Goal: Information Seeking & Learning: Learn about a topic

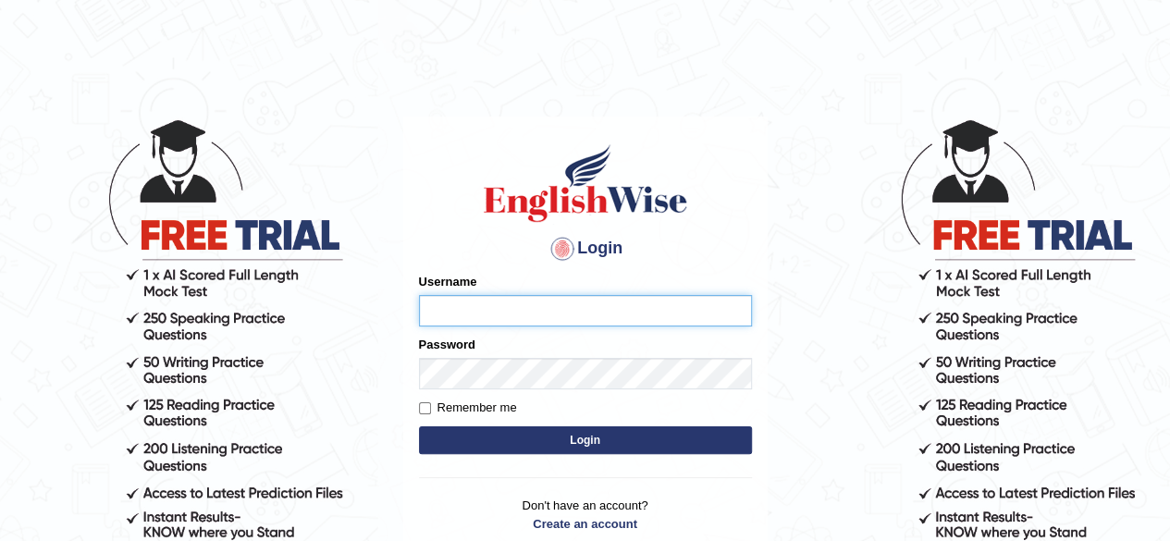
type input "JParekh"
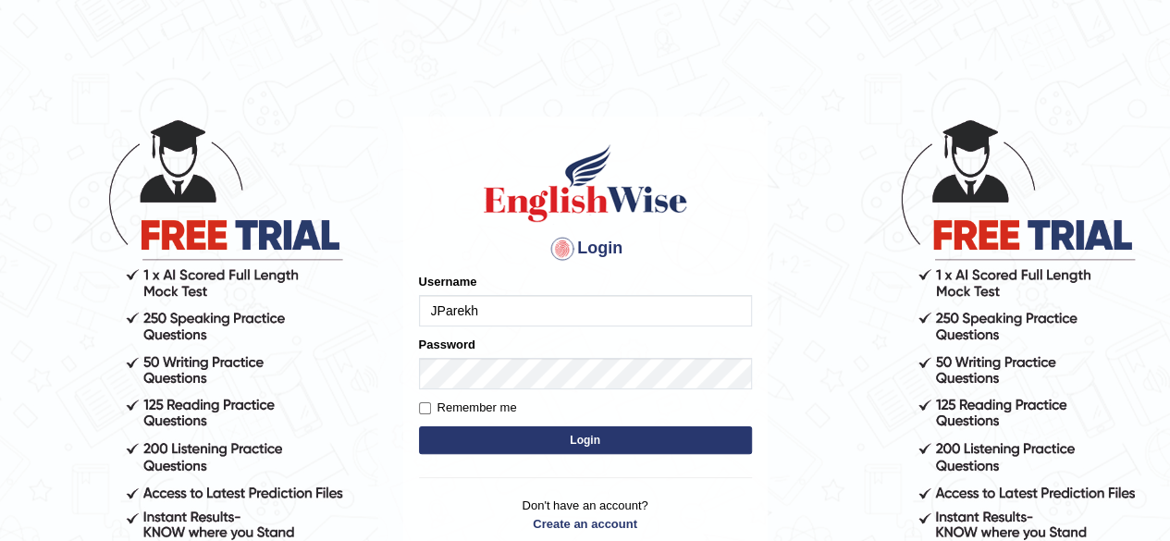
click at [557, 434] on button "Login" at bounding box center [585, 440] width 333 height 28
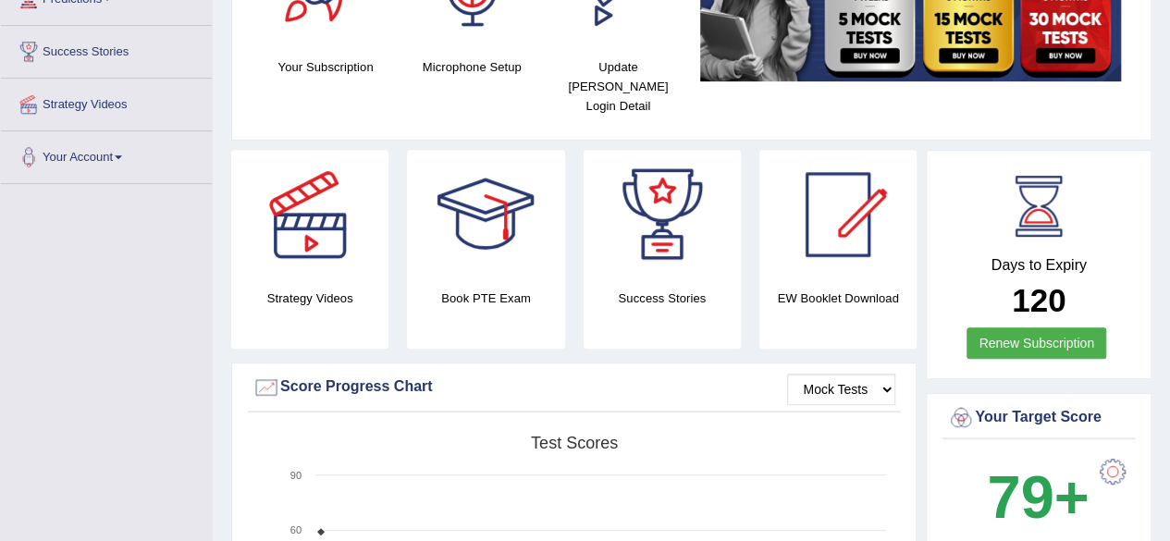
scroll to position [333, 0]
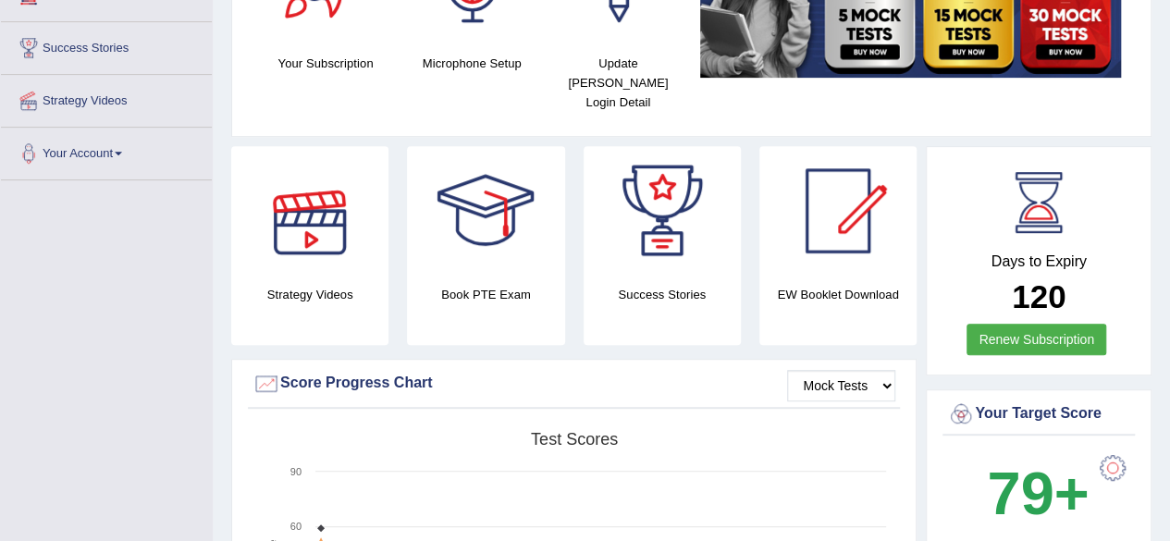
click at [343, 256] on div "Strategy Videos" at bounding box center [309, 245] width 157 height 199
click at [318, 227] on div at bounding box center [309, 210] width 129 height 129
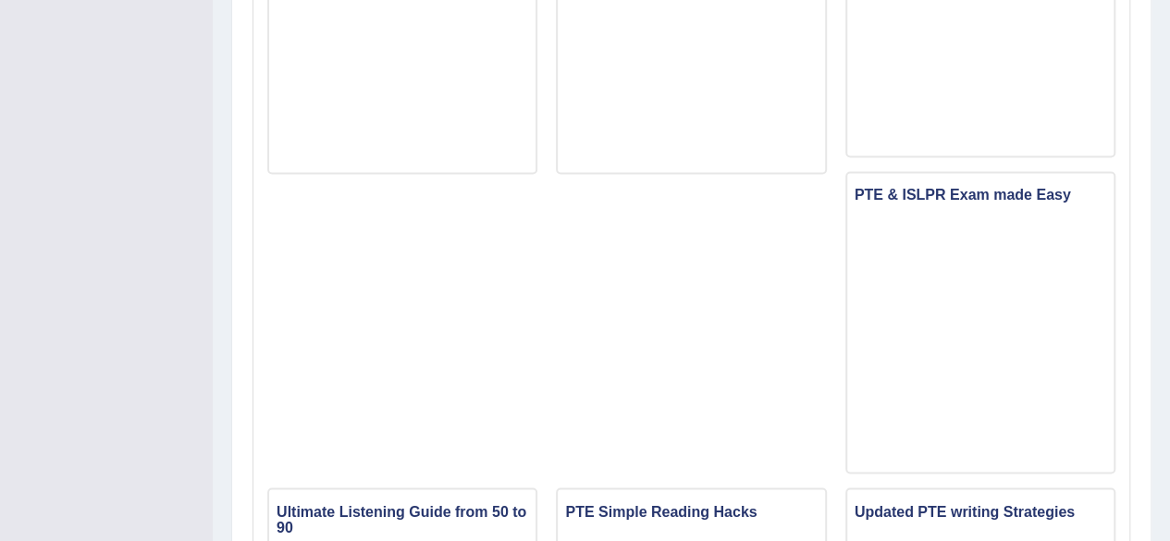
scroll to position [1349, 0]
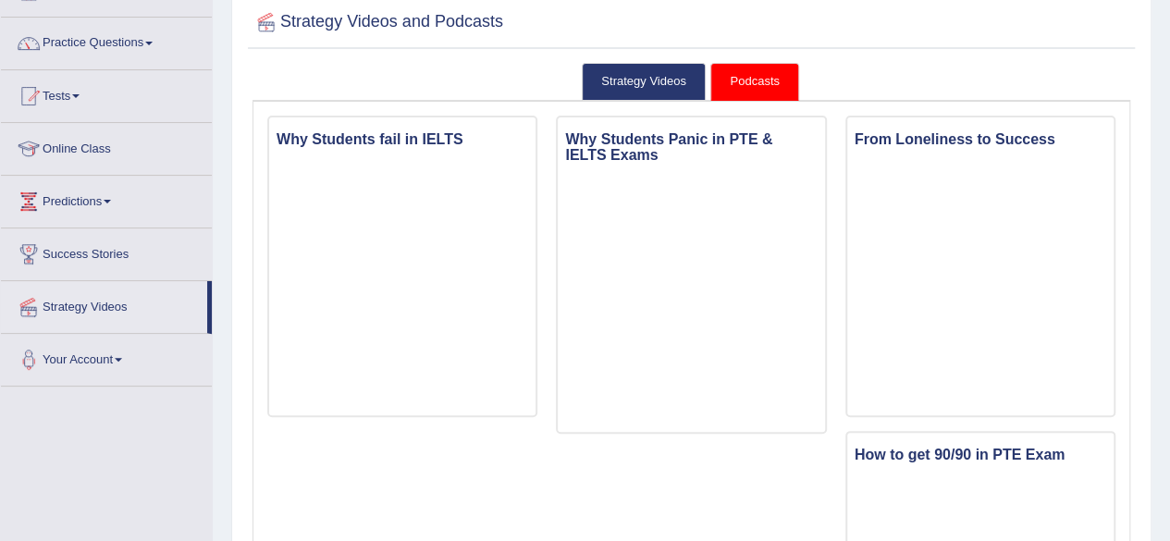
scroll to position [0, 0]
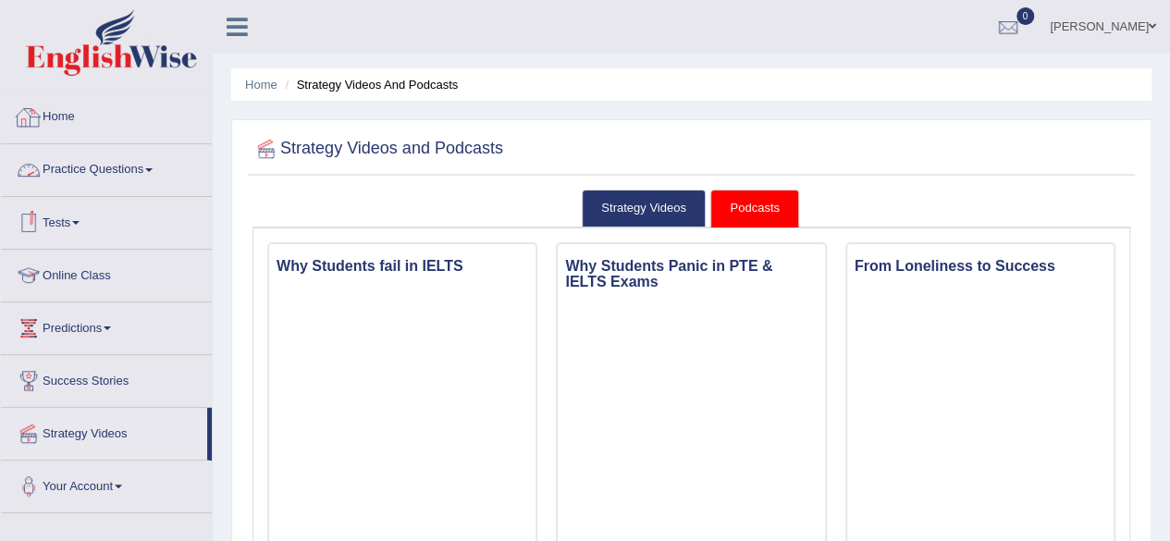
click at [68, 106] on link "Home" at bounding box center [106, 115] width 211 height 46
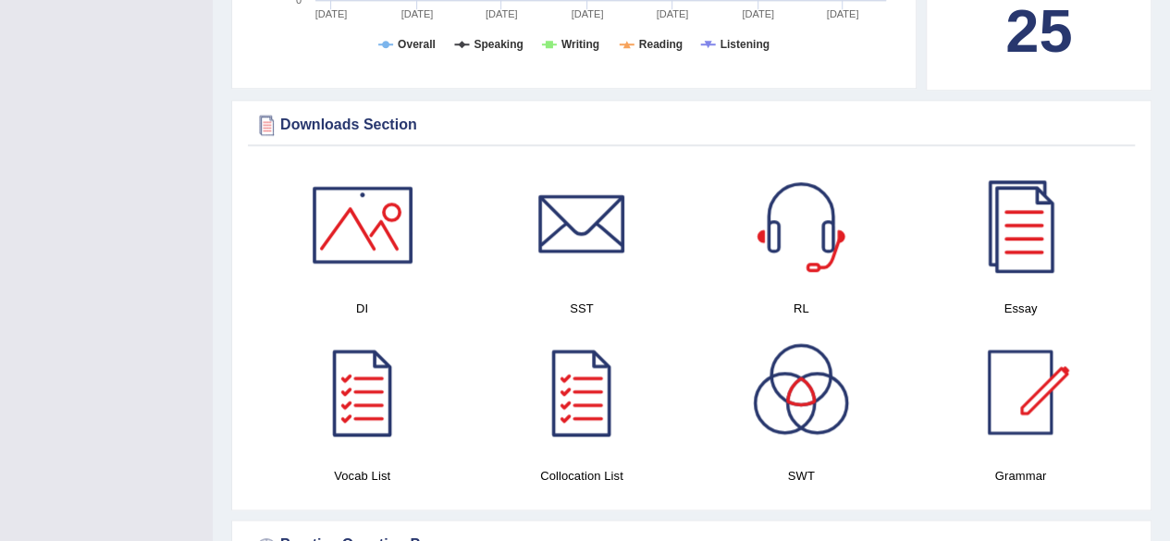
scroll to position [888, 0]
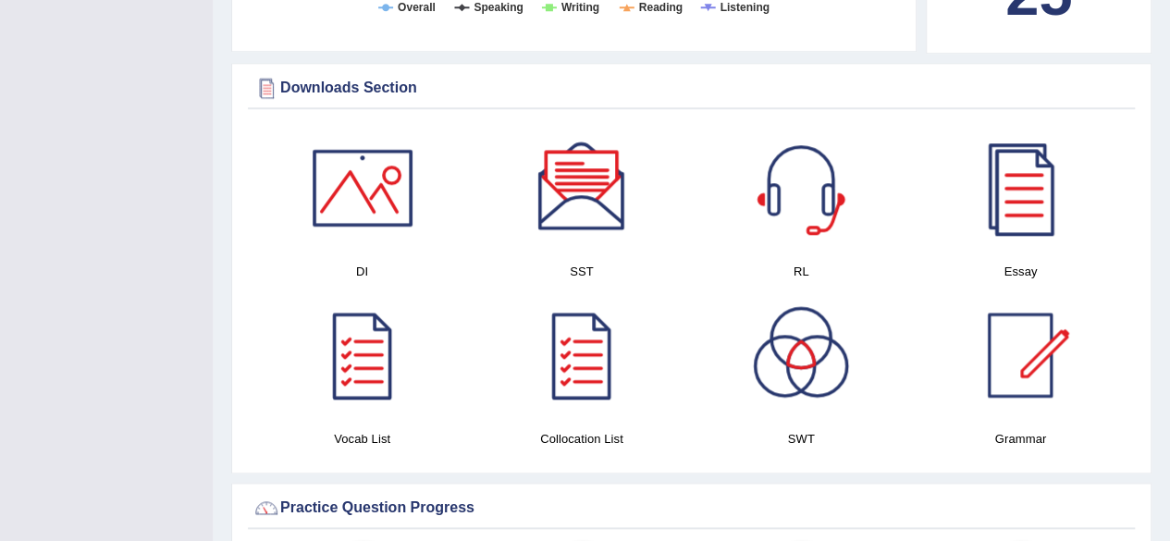
click at [1001, 182] on div at bounding box center [1019, 187] width 129 height 129
click at [578, 195] on div at bounding box center [581, 187] width 129 height 129
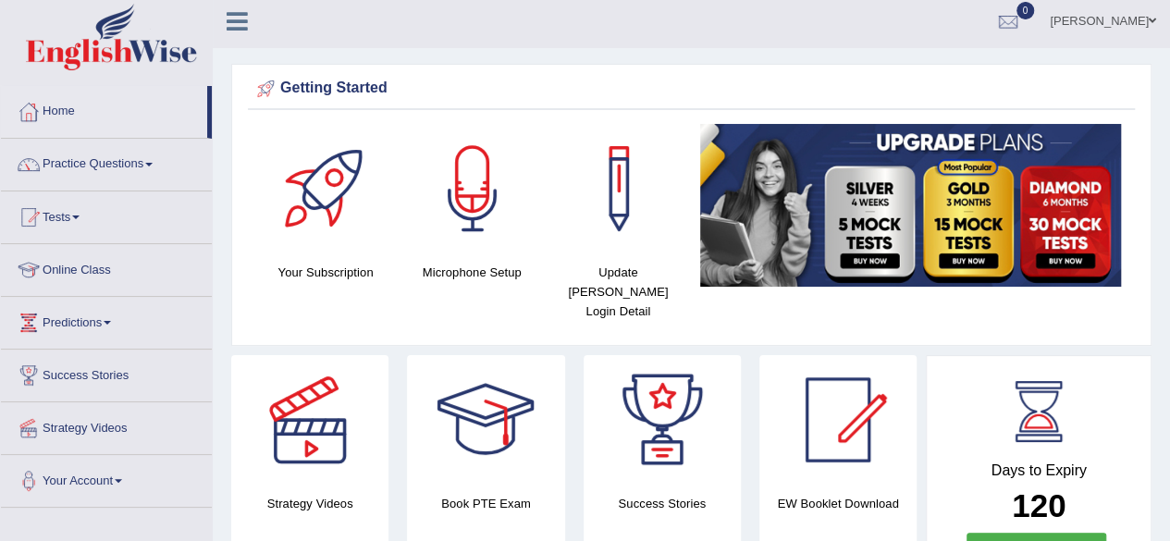
scroll to position [0, 0]
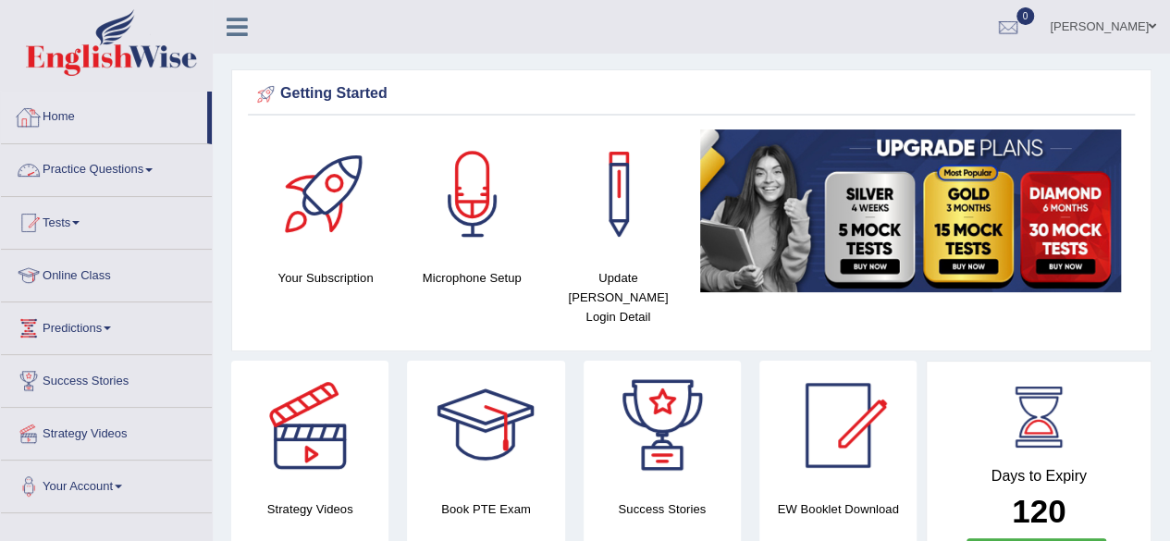
click at [92, 164] on link "Practice Questions" at bounding box center [106, 167] width 211 height 46
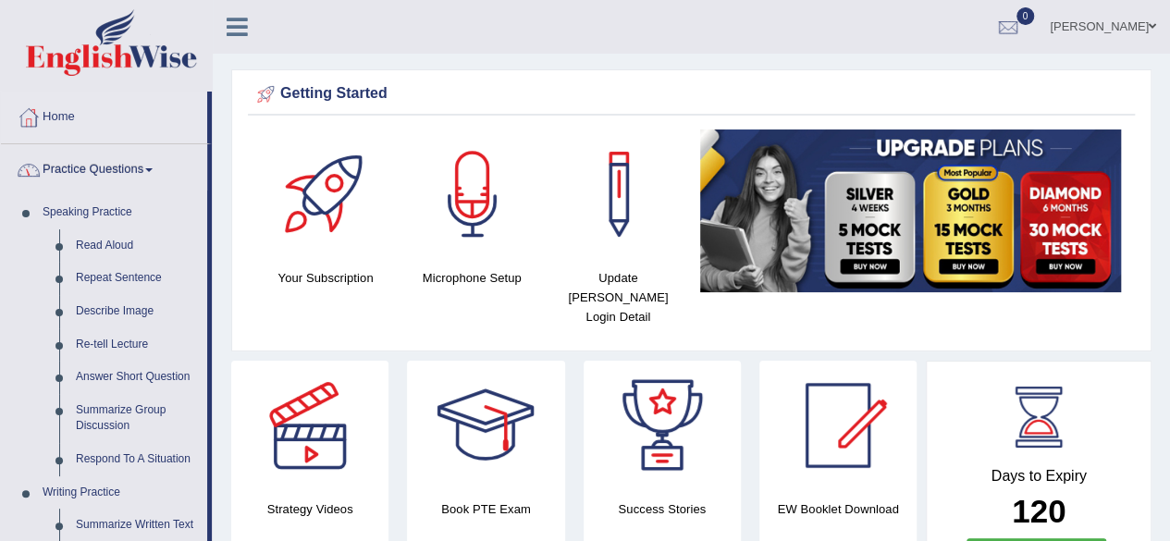
click at [129, 168] on link "Practice Questions" at bounding box center [104, 167] width 206 height 46
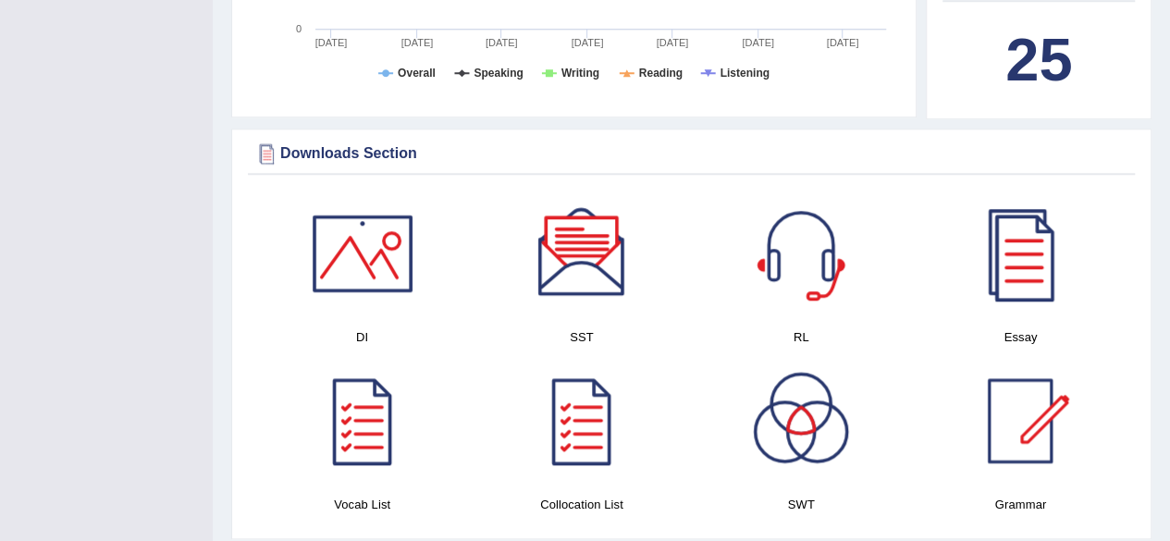
scroll to position [851, 0]
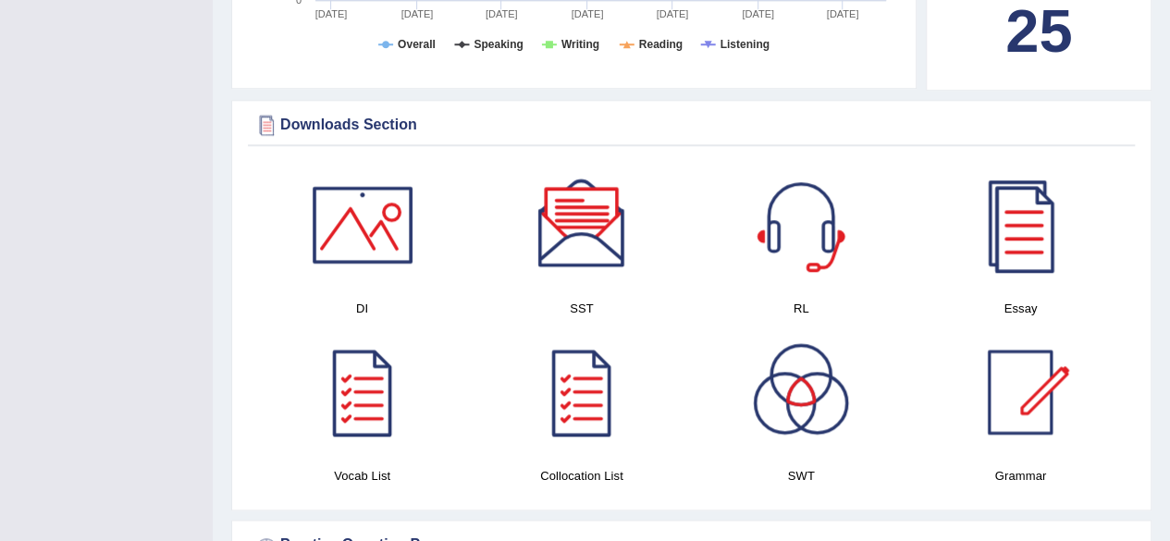
click at [336, 226] on div at bounding box center [362, 224] width 129 height 129
click at [823, 221] on div at bounding box center [800, 224] width 129 height 129
click at [808, 366] on div at bounding box center [800, 391] width 129 height 129
click at [374, 216] on div at bounding box center [362, 224] width 129 height 129
